Goal: Download file/media

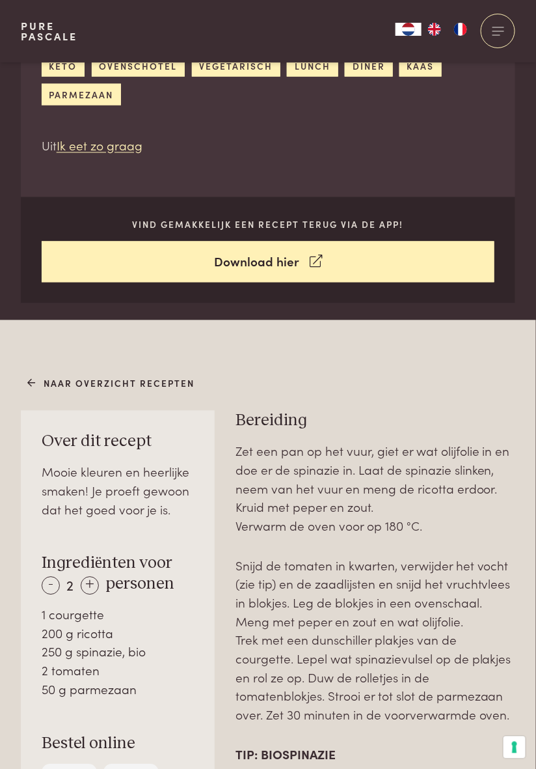
scroll to position [448, 0]
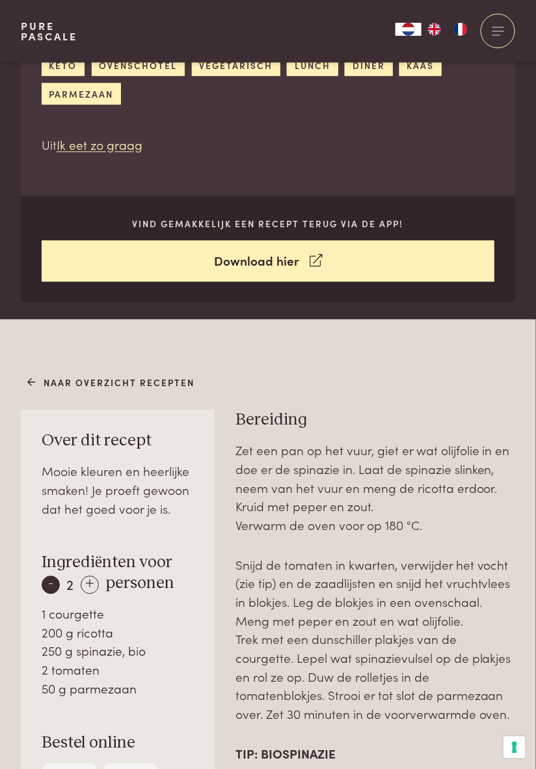
click at [46, 587] on div "-" at bounding box center [51, 585] width 18 height 18
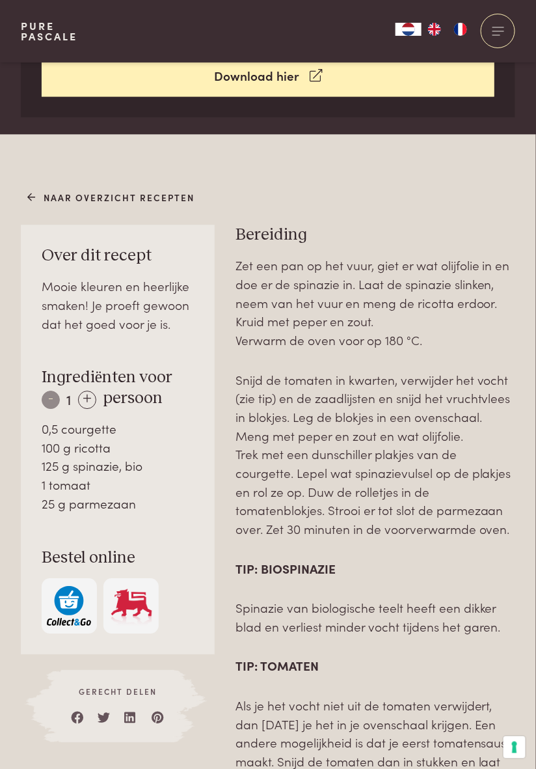
scroll to position [624, 0]
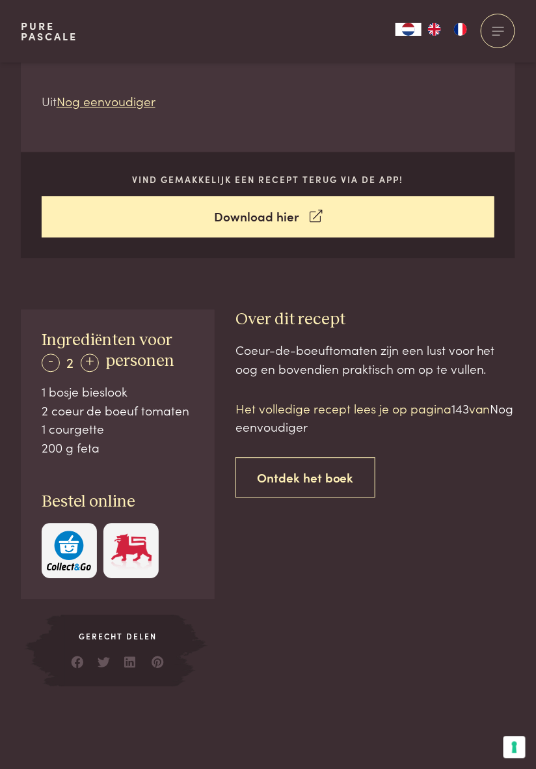
scroll to position [442, 0]
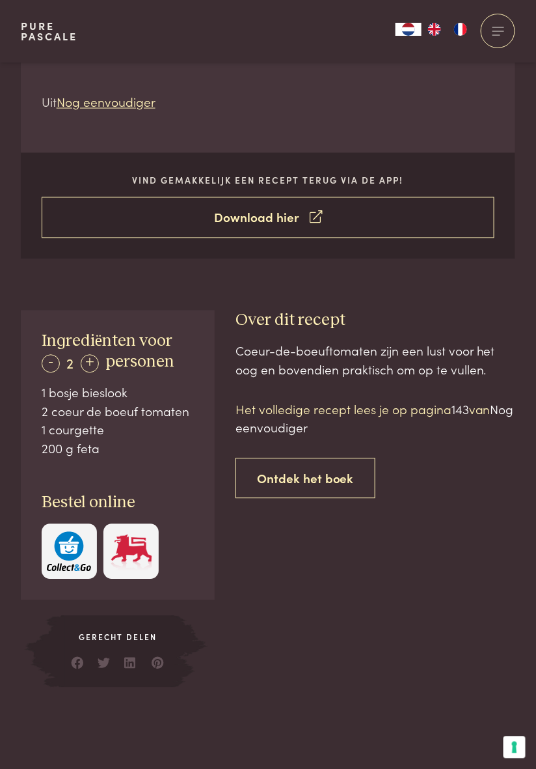
click at [270, 223] on link "Download hier" at bounding box center [269, 217] width 454 height 41
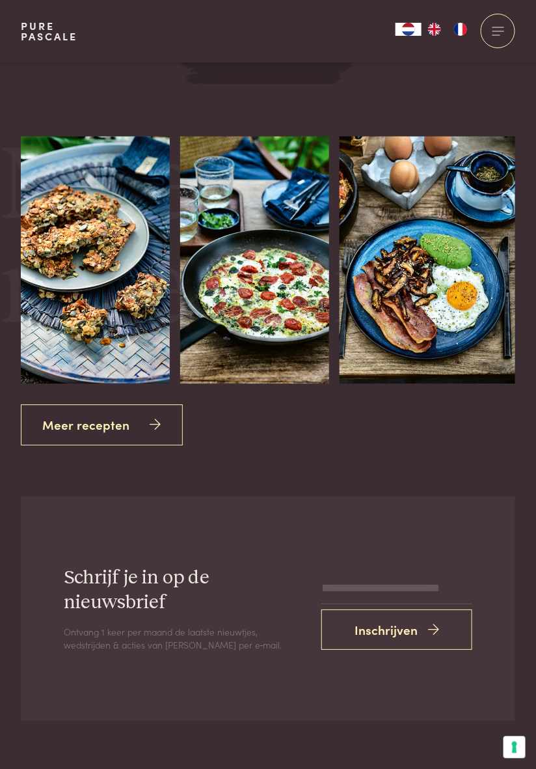
scroll to position [1766, 0]
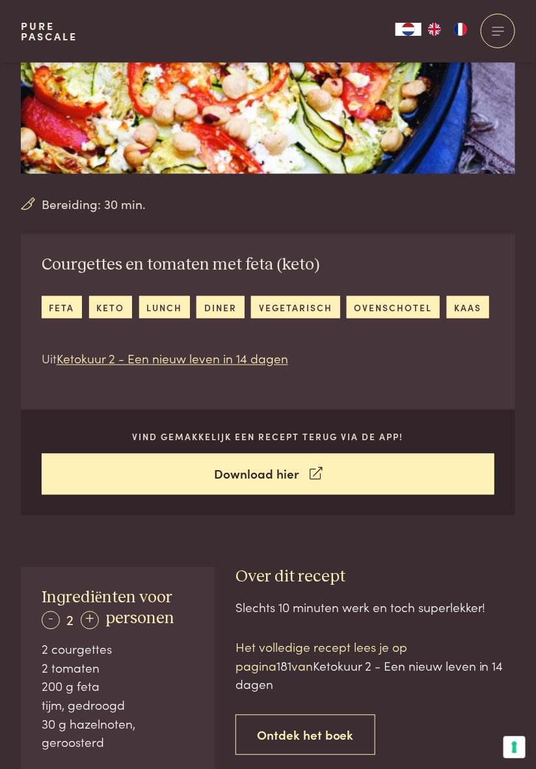
scroll to position [189, 0]
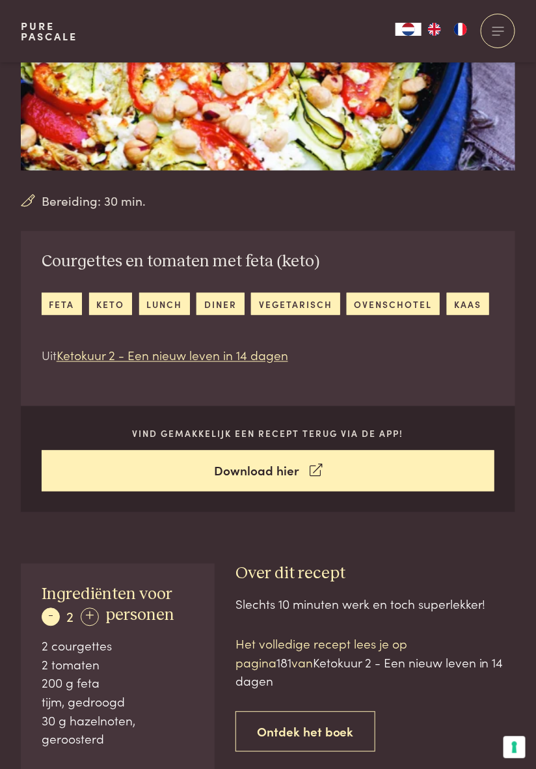
click at [48, 623] on div "-" at bounding box center [51, 617] width 18 height 18
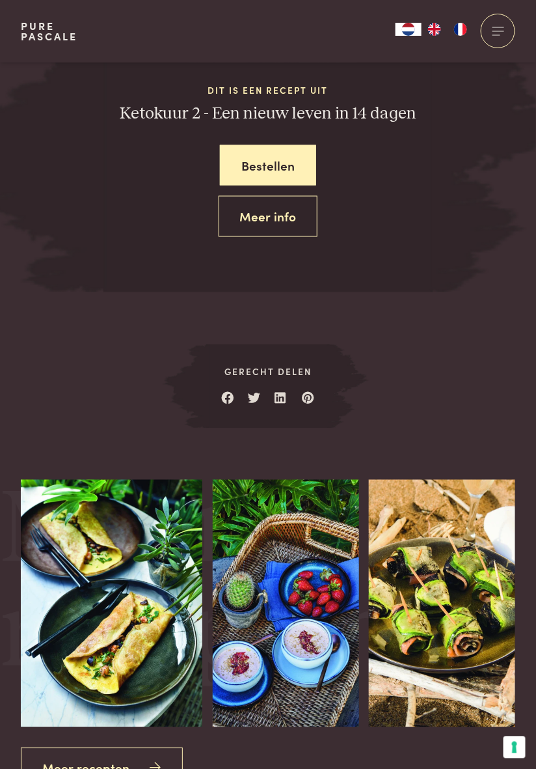
scroll to position [1460, 0]
